Goal: Information Seeking & Learning: Learn about a topic

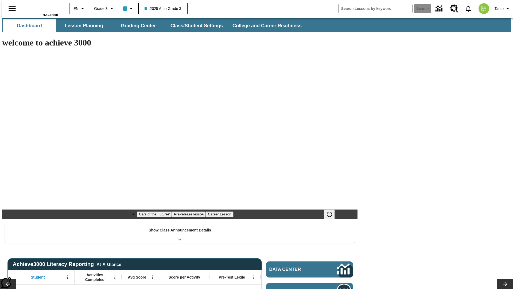
type input "-1"
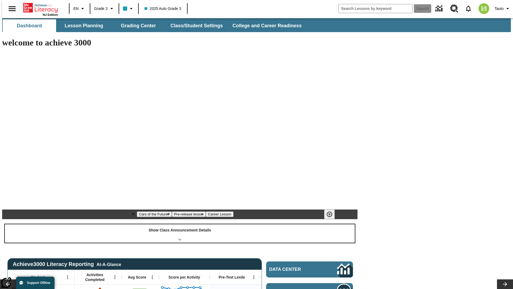
click at [180, 224] on div "Show Class Announcement Details" at bounding box center [180, 233] width 350 height 18
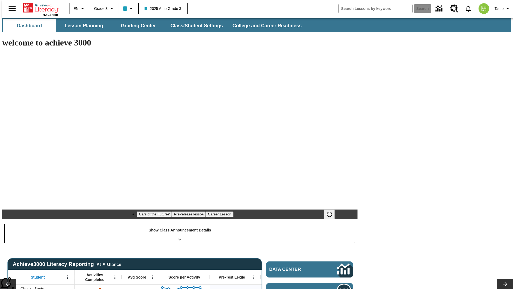
click at [180, 224] on div "Show Class Announcement Details" at bounding box center [180, 233] width 350 height 18
